Goal: Transaction & Acquisition: Purchase product/service

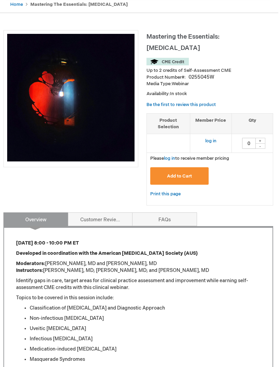
scroll to position [71, 2]
click at [191, 168] on button "Add to Cart" at bounding box center [179, 176] width 58 height 17
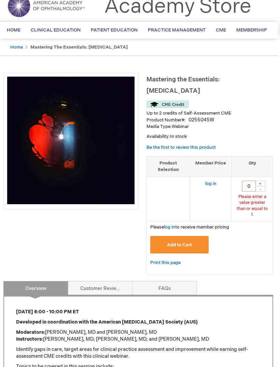
scroll to position [13, 2]
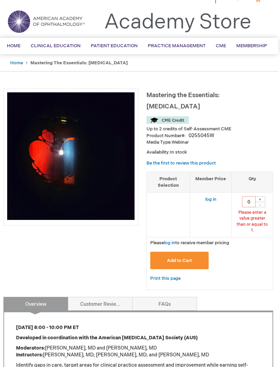
click at [262, 196] on div "+" at bounding box center [260, 199] width 10 height 6
type input "1"
click at [194, 252] on button "Add to Cart" at bounding box center [179, 260] width 58 height 17
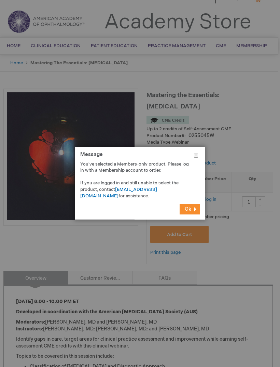
click at [195, 208] on button "Ok" at bounding box center [190, 209] width 20 height 10
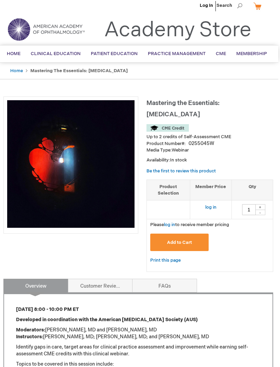
scroll to position [0, 2]
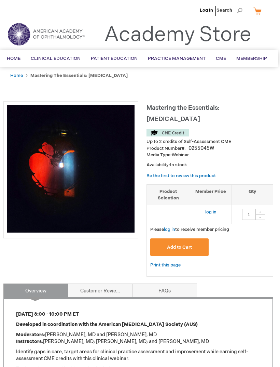
click at [207, 10] on link "Log In" at bounding box center [206, 10] width 13 height 5
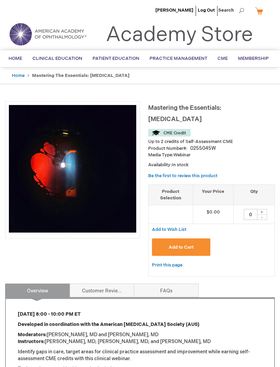
click at [261, 209] on div "+" at bounding box center [262, 212] width 10 height 6
type input "1"
click at [191, 244] on span "Add to Cart" at bounding box center [181, 246] width 25 height 5
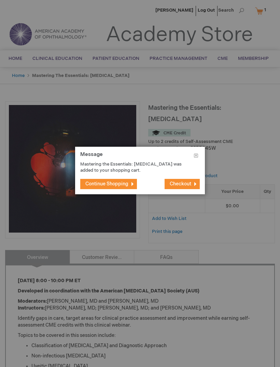
click at [188, 182] on span "Checkout" at bounding box center [181, 184] width 22 height 6
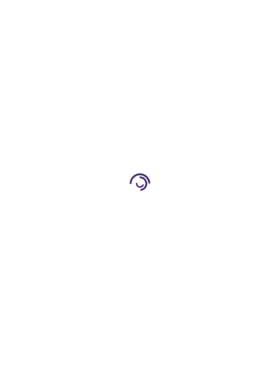
select select "US"
select select "1"
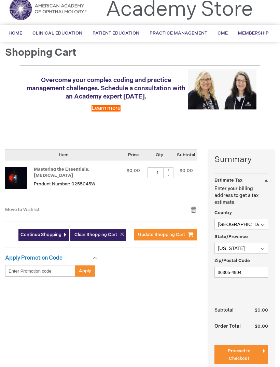
scroll to position [42, 0]
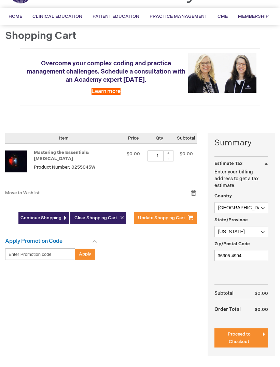
click at [246, 339] on span "Proceed to Checkout" at bounding box center [239, 337] width 23 height 13
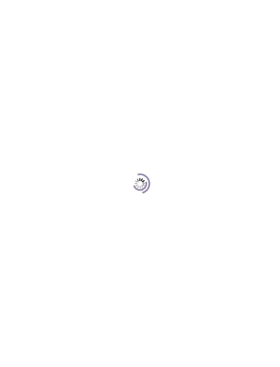
scroll to position [63, 0]
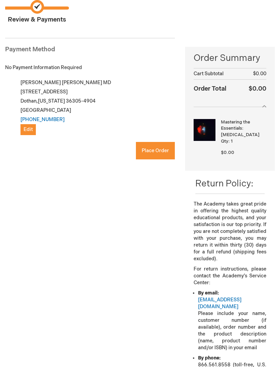
click at [155, 152] on span "Place Order" at bounding box center [155, 151] width 27 height 6
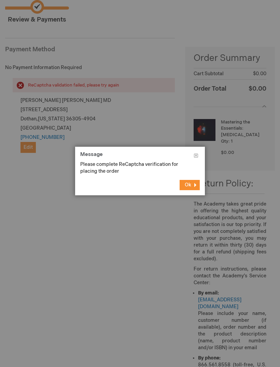
click at [196, 185] on button "Ok" at bounding box center [190, 185] width 20 height 10
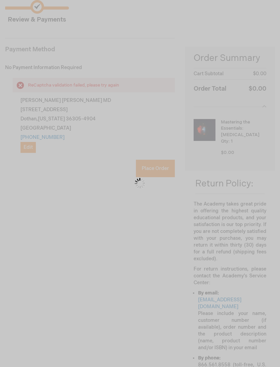
click at [19, 179] on div "Please wait..." at bounding box center [140, 183] width 280 height 367
click at [86, 161] on div "Please wait..." at bounding box center [140, 183] width 280 height 367
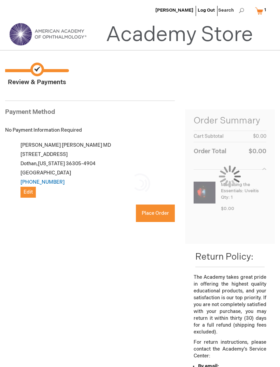
scroll to position [63, 0]
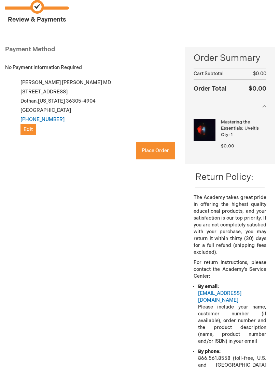
checkbox input "true"
click at [150, 152] on span "Place Order" at bounding box center [155, 151] width 27 height 6
